Goal: Check status: Check status

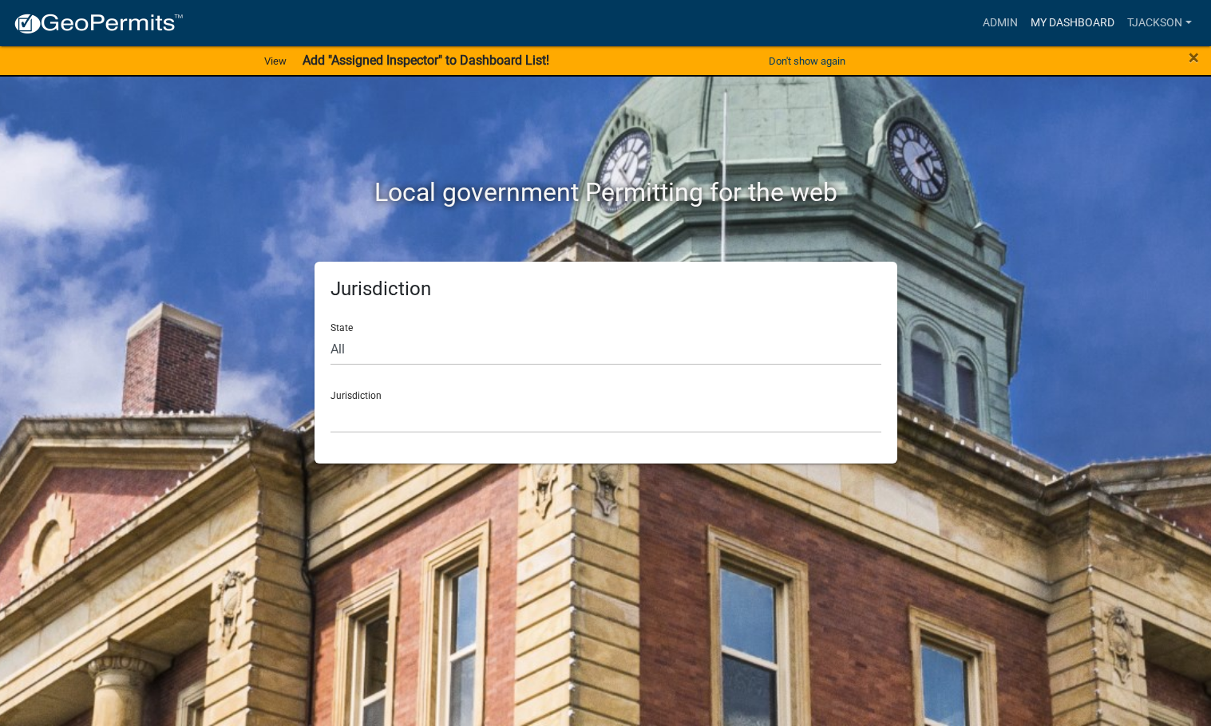
click at [1054, 21] on link "My Dashboard" at bounding box center [1072, 23] width 97 height 30
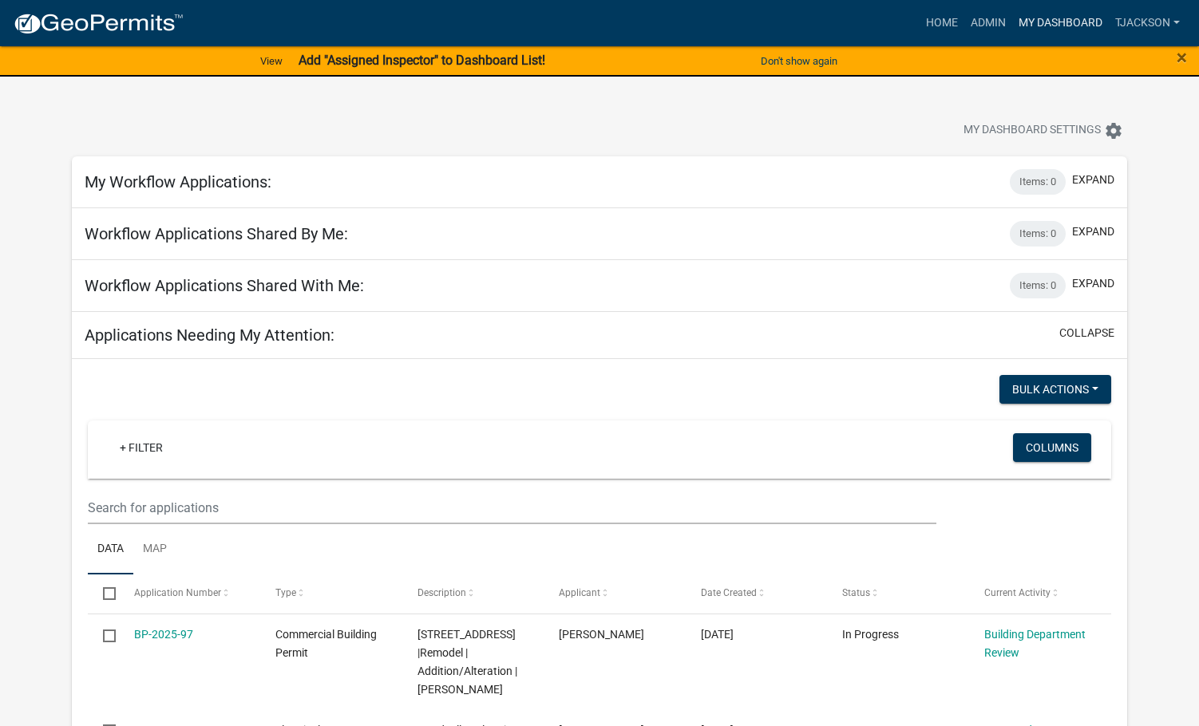
click at [1045, 22] on link "My Dashboard" at bounding box center [1060, 23] width 97 height 30
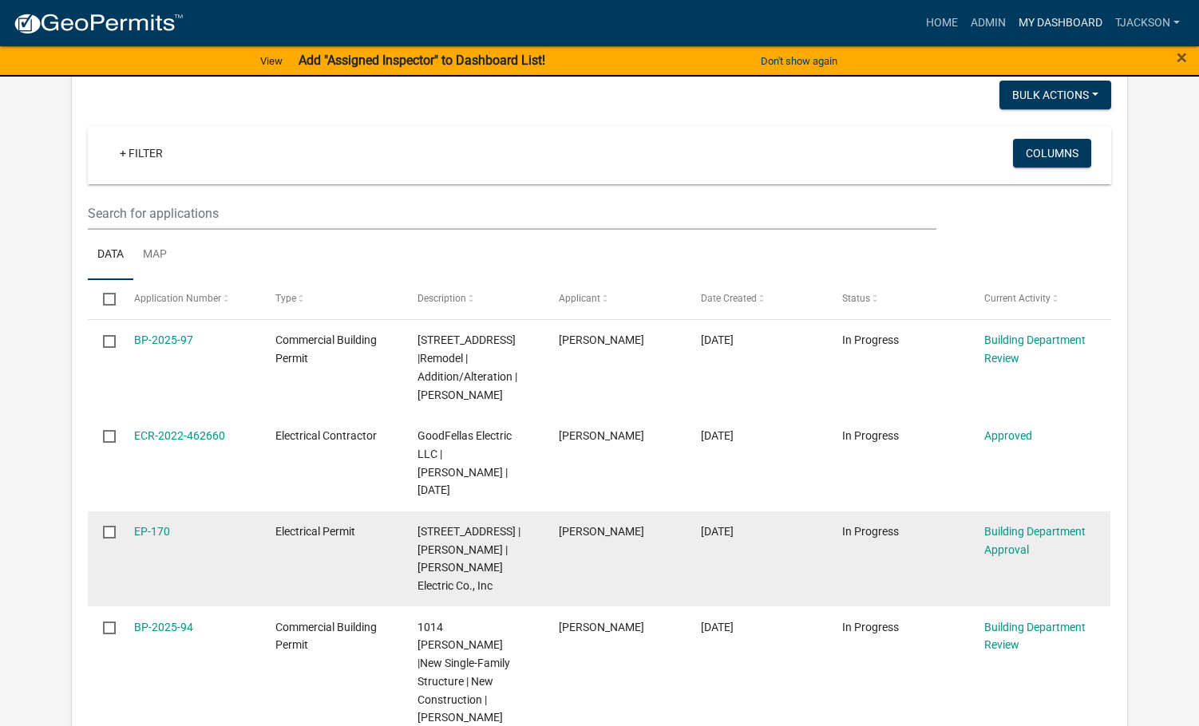
scroll to position [319, 0]
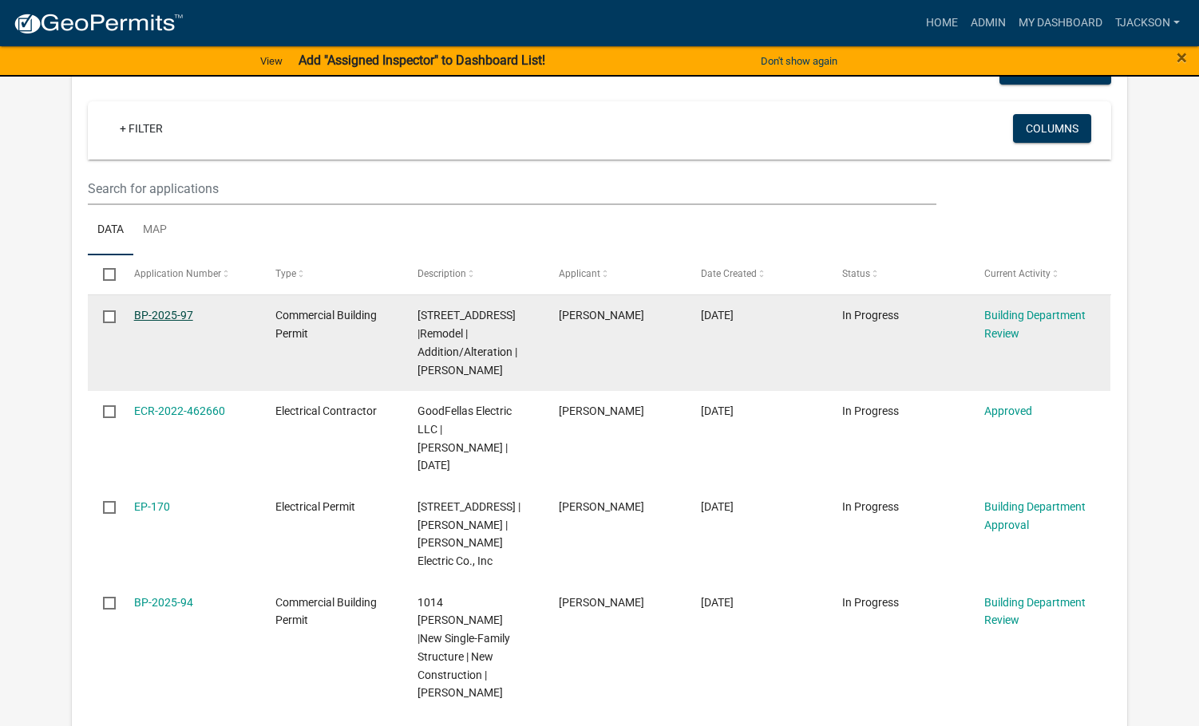
click at [150, 314] on link "BP-2025-97" at bounding box center [163, 315] width 59 height 13
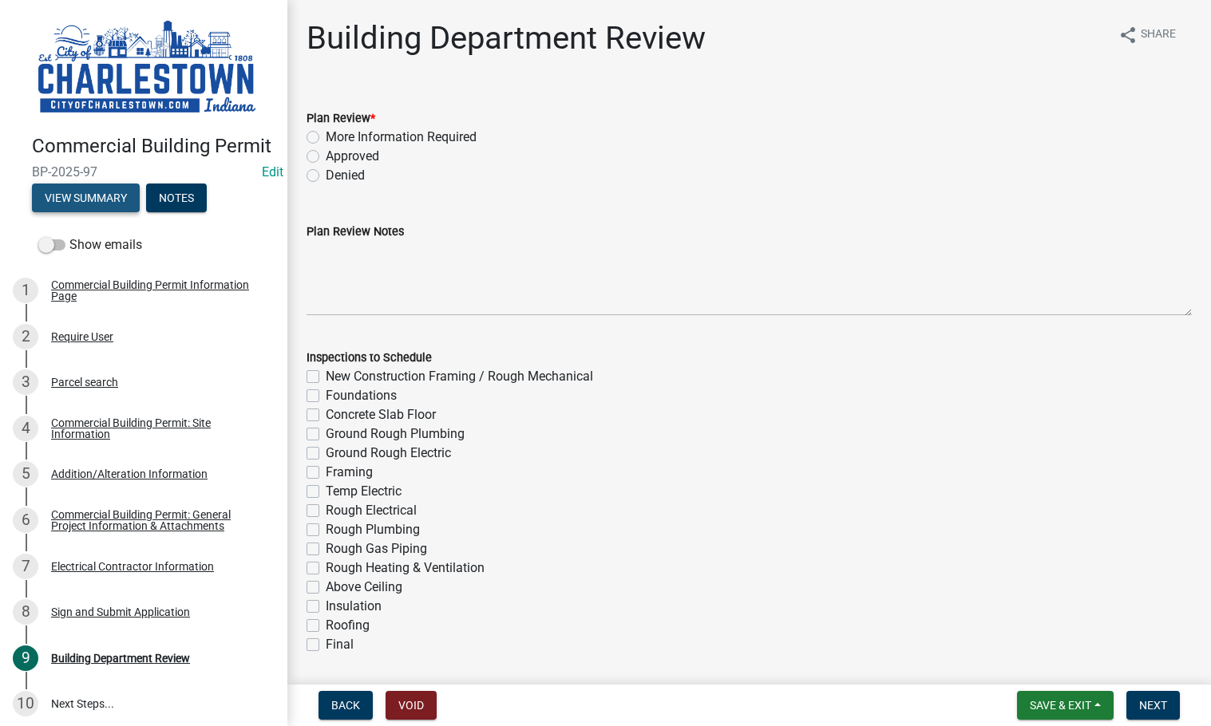
click at [120, 212] on button "View Summary" at bounding box center [86, 198] width 108 height 29
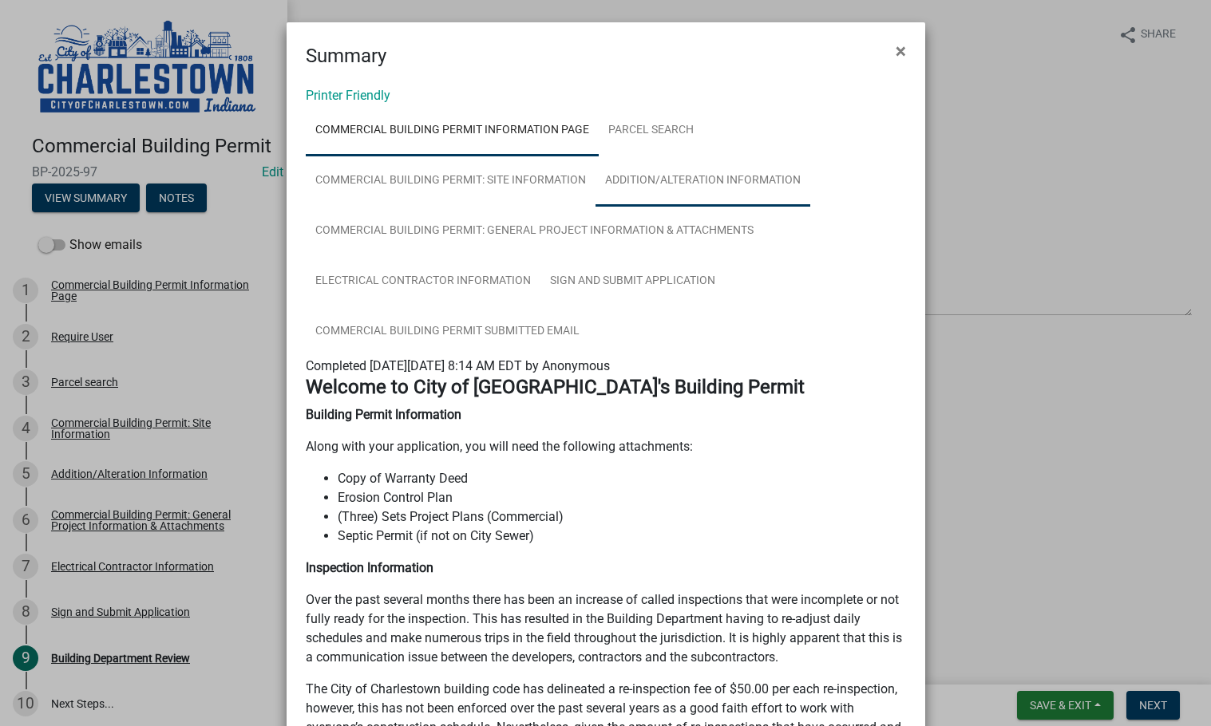
click at [647, 182] on link "Addition/Alteration Information" at bounding box center [702, 181] width 215 height 51
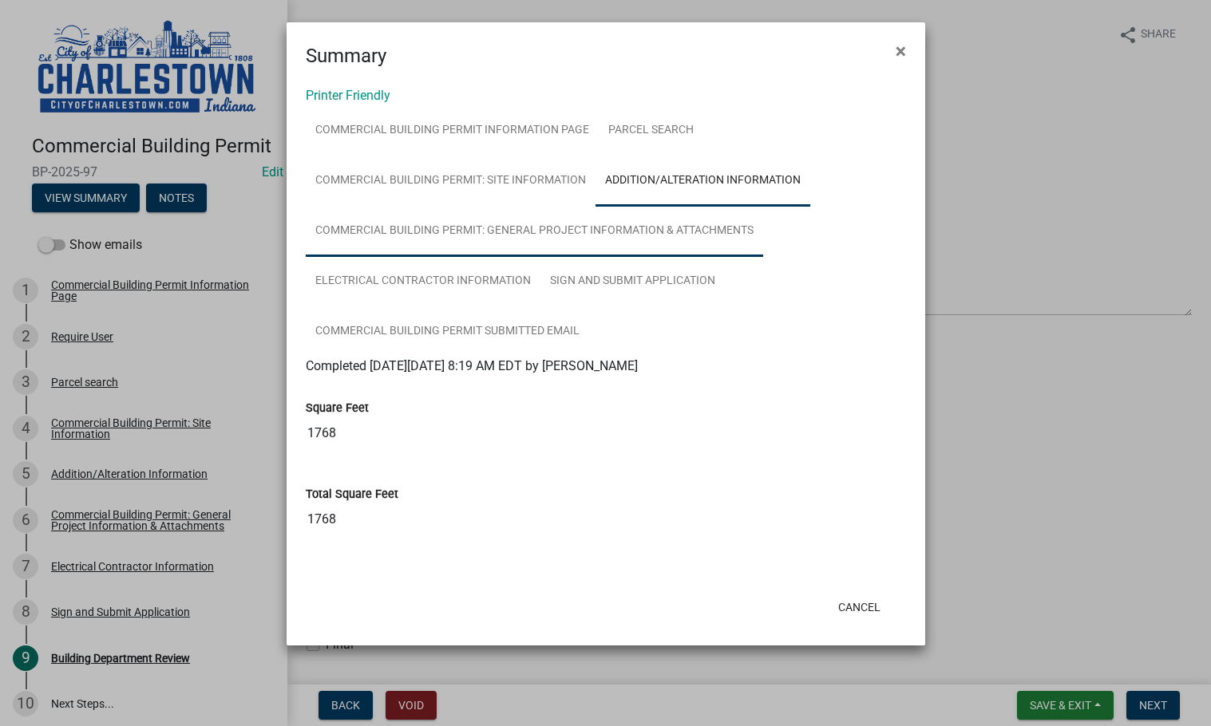
click at [476, 222] on link "Commercial Building Permit: General Project Information & Attachments" at bounding box center [534, 231] width 457 height 51
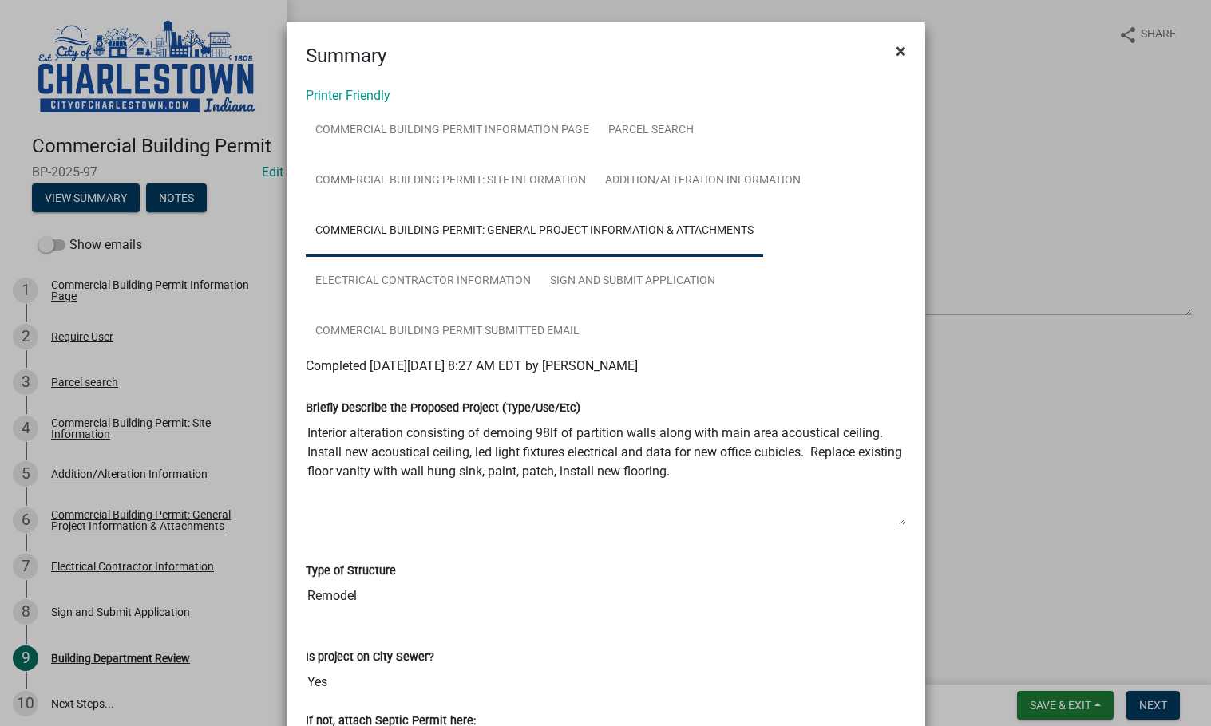
click at [896, 45] on span "×" at bounding box center [901, 51] width 10 height 22
